Goal: Navigation & Orientation: Find specific page/section

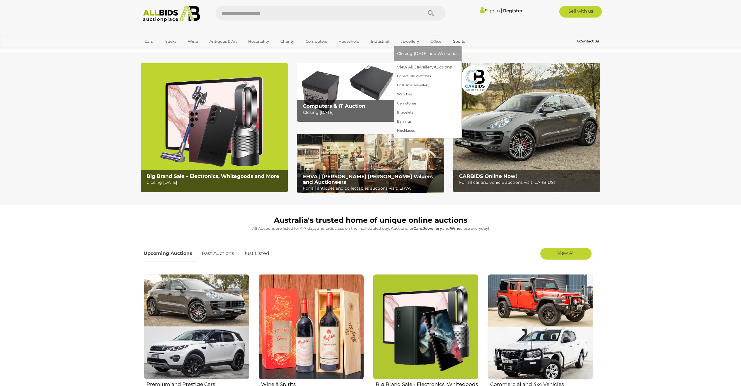
click at [412, 41] on link "Jewellery" at bounding box center [410, 42] width 26 height 10
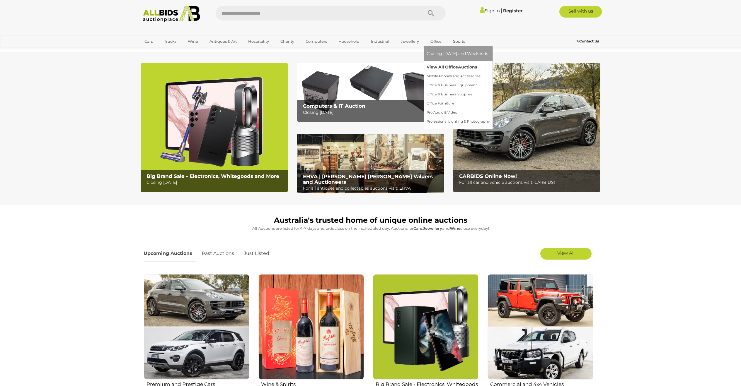
click at [450, 66] on link "View All Office Auctions" at bounding box center [457, 67] width 63 height 9
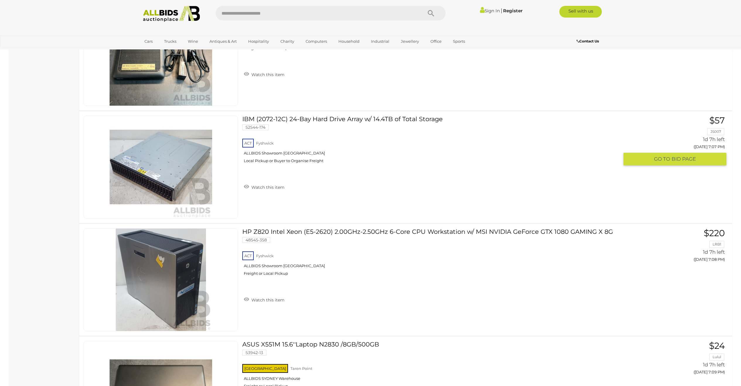
scroll to position [3912, 0]
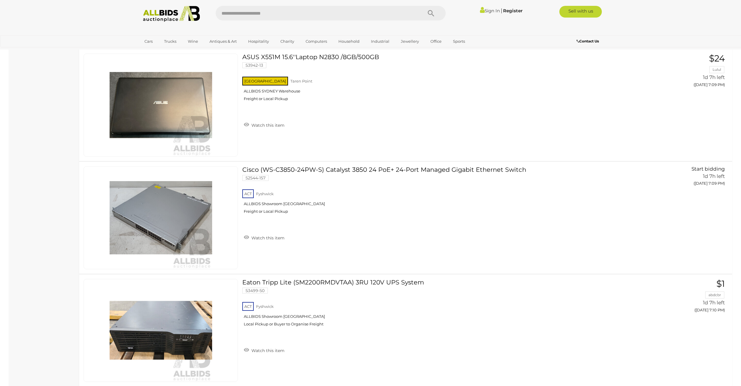
click at [177, 16] on img at bounding box center [172, 14] width 64 height 16
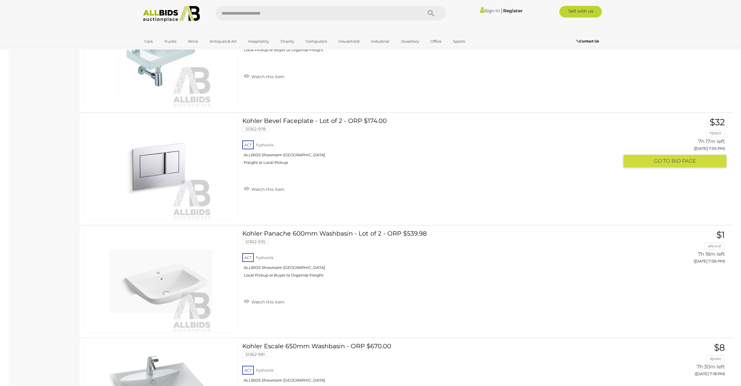
scroll to position [250, 0]
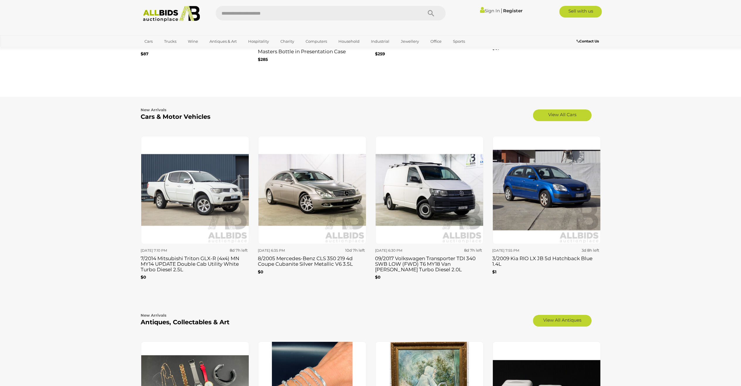
scroll to position [325, 0]
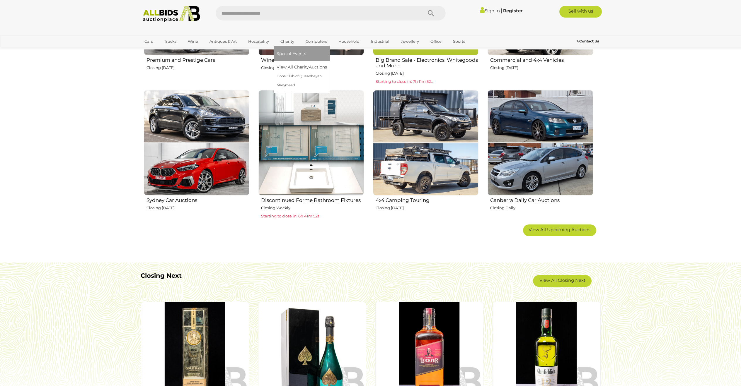
click at [288, 40] on link "Charity" at bounding box center [286, 42] width 21 height 10
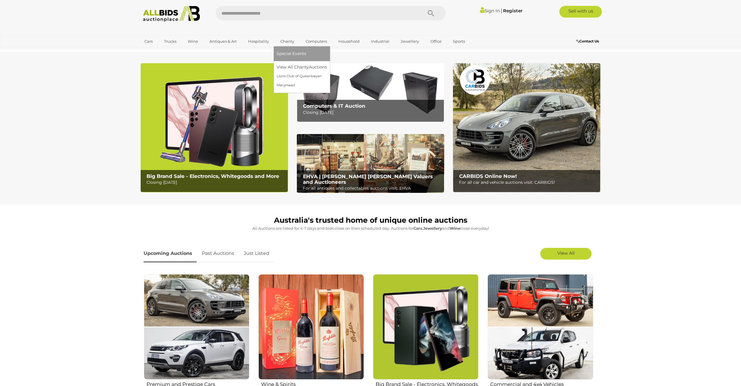
click at [296, 52] on span "Special Events" at bounding box center [291, 53] width 30 height 5
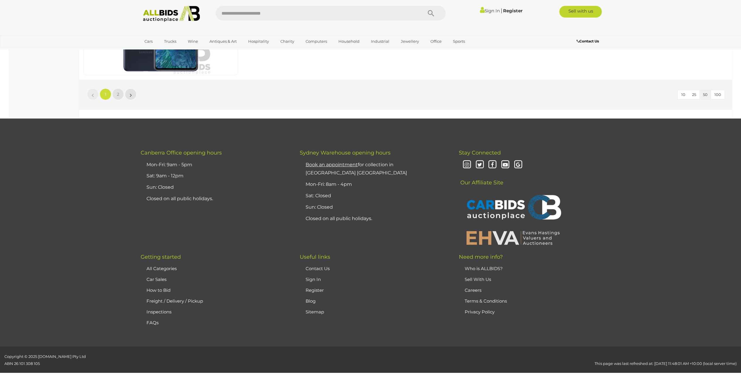
scroll to position [5236, 0]
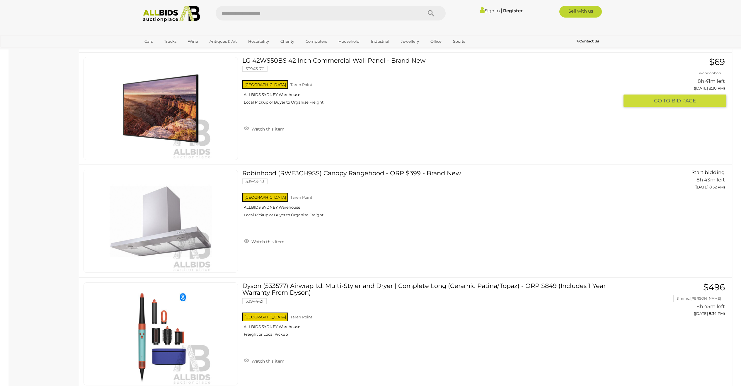
scroll to position [5507, 0]
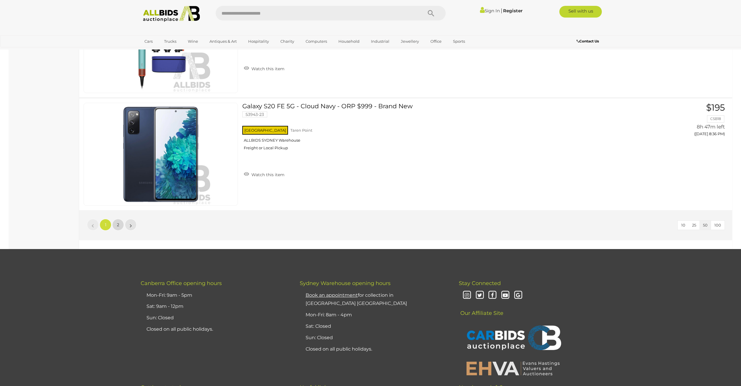
click at [117, 227] on span "2" at bounding box center [118, 224] width 2 height 5
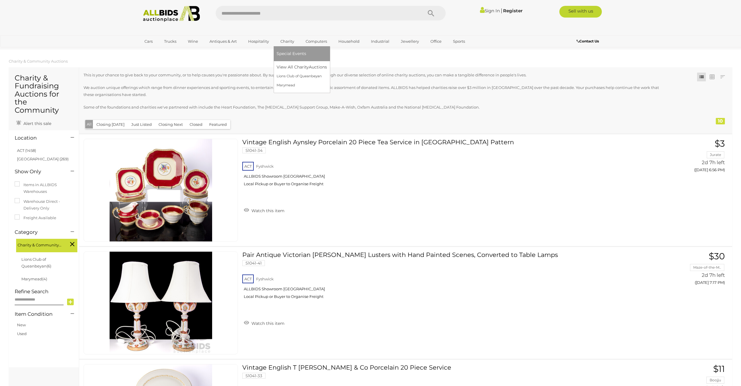
click at [296, 52] on span "Special Events" at bounding box center [291, 53] width 30 height 5
click at [258, 16] on input "text" at bounding box center [316, 13] width 201 height 15
type input "********"
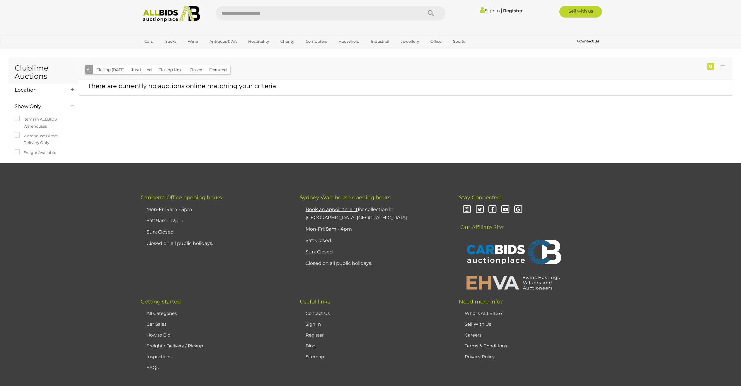
click at [172, 8] on img at bounding box center [172, 14] width 64 height 16
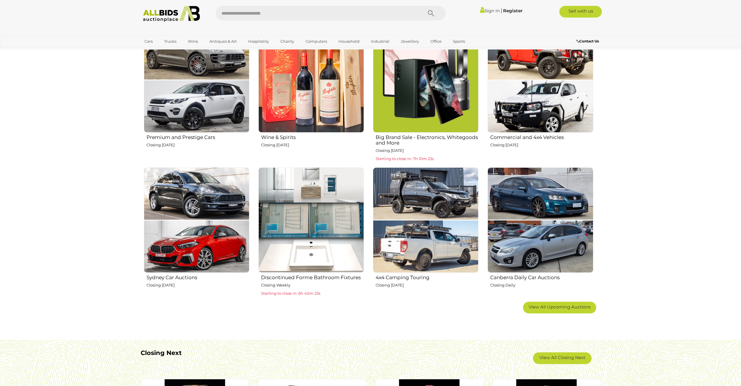
scroll to position [118, 0]
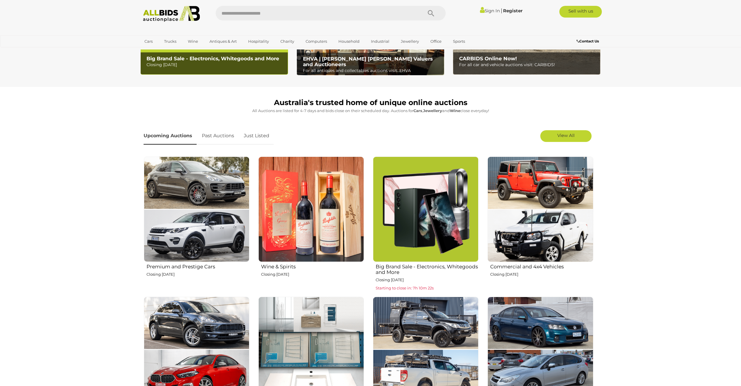
click at [546, 172] on img at bounding box center [539, 209] width 105 height 105
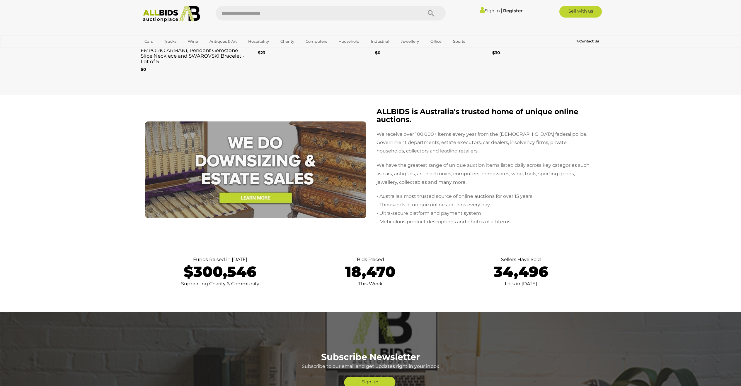
scroll to position [834, 0]
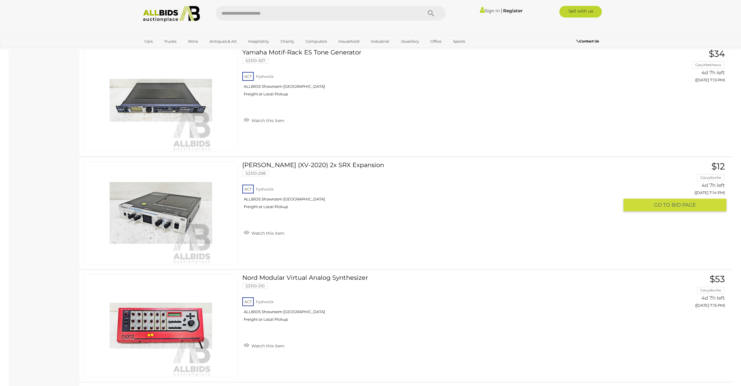
scroll to position [4916, 0]
